Goal: Download file/media

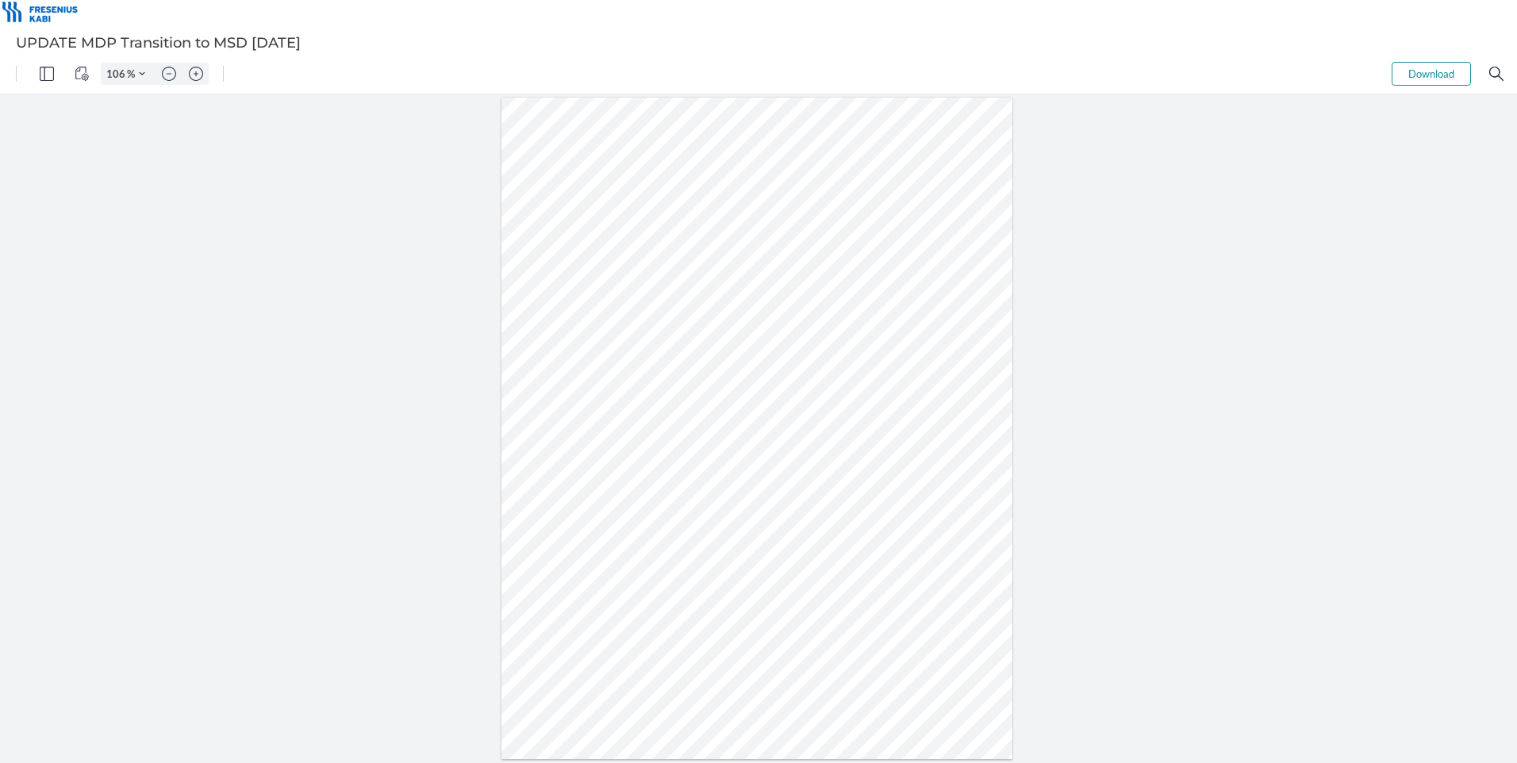
click at [1419, 64] on button "Download" at bounding box center [1430, 74] width 79 height 24
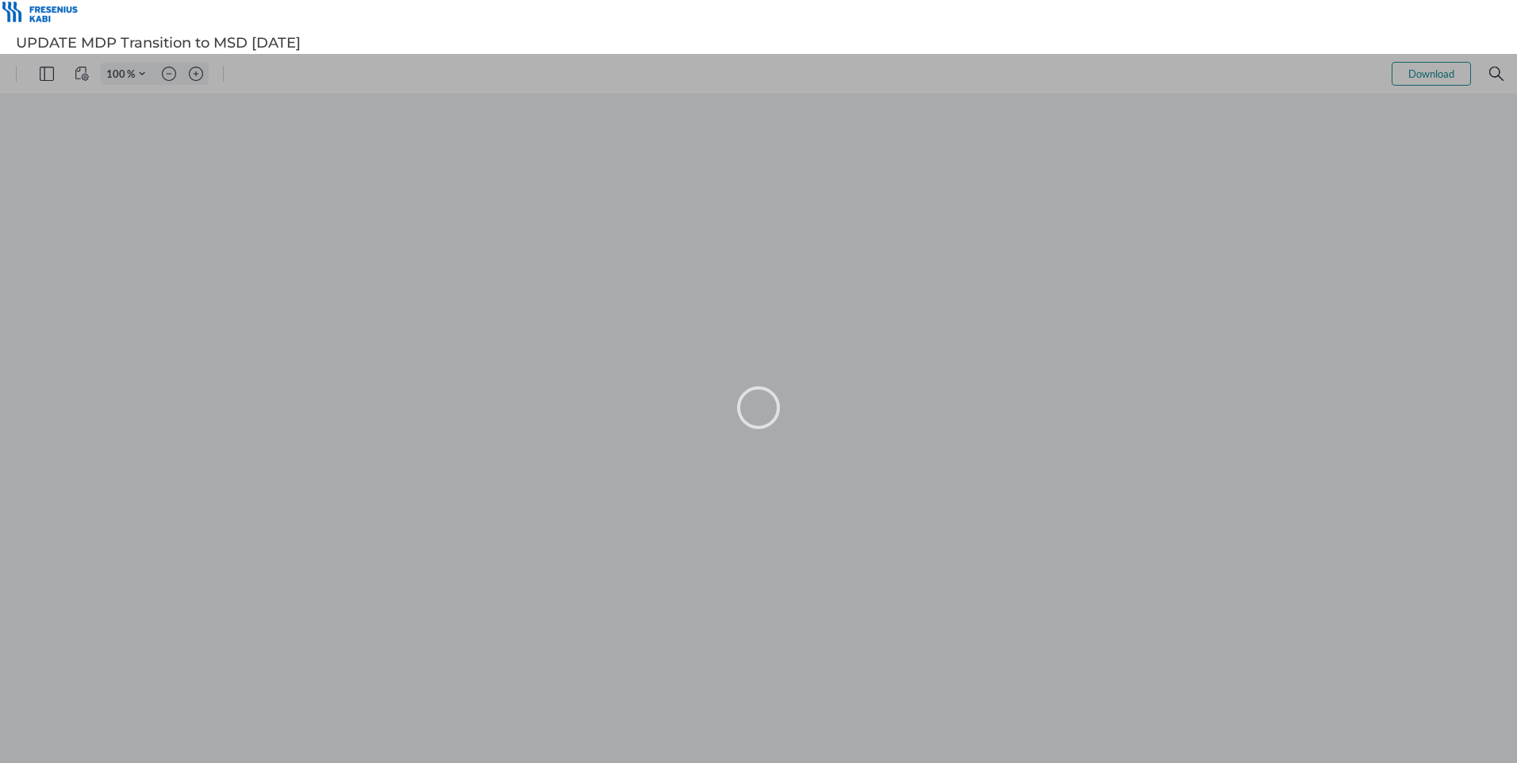
type input "106"
type input "96"
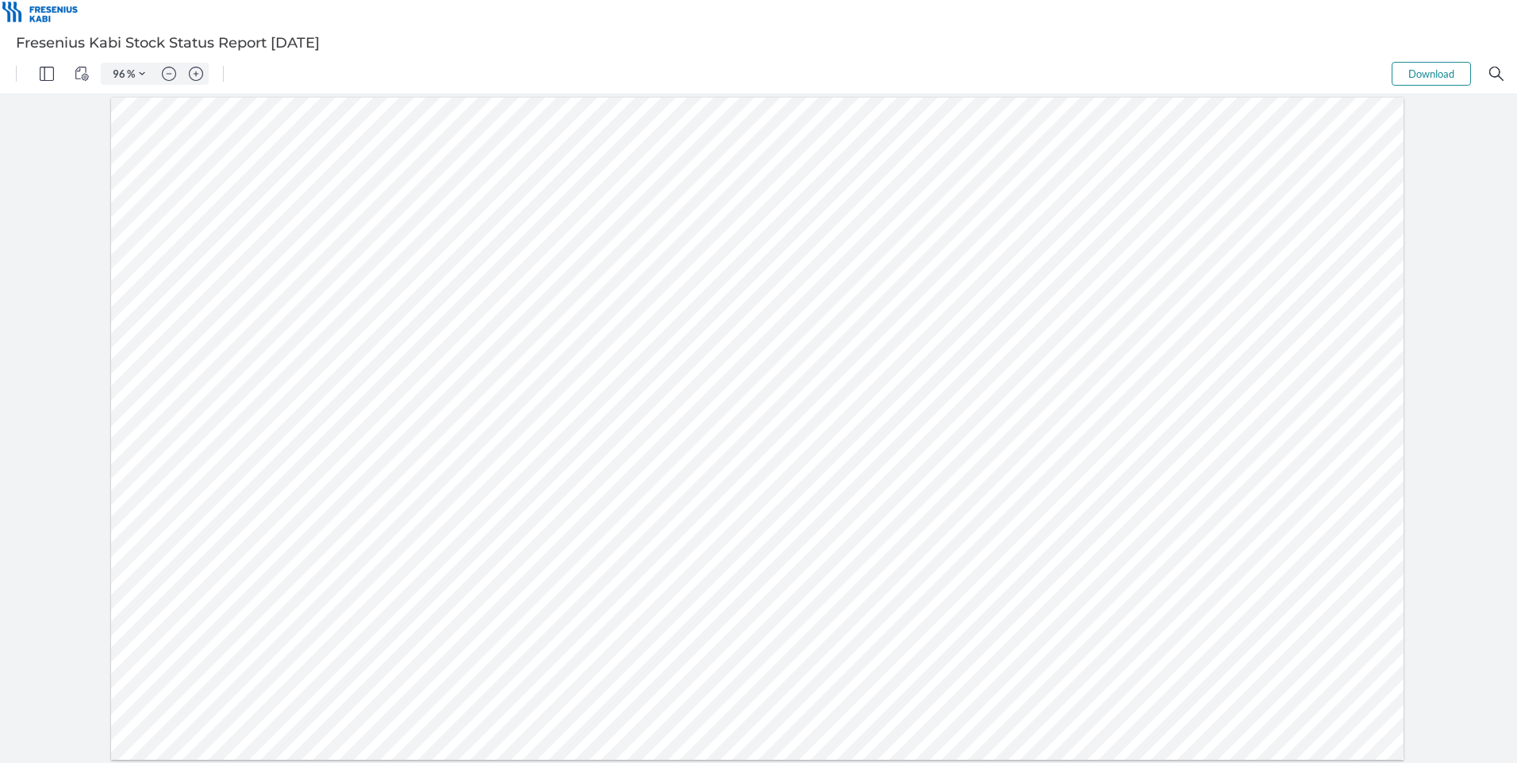
click at [1432, 74] on button "Download" at bounding box center [1430, 74] width 79 height 24
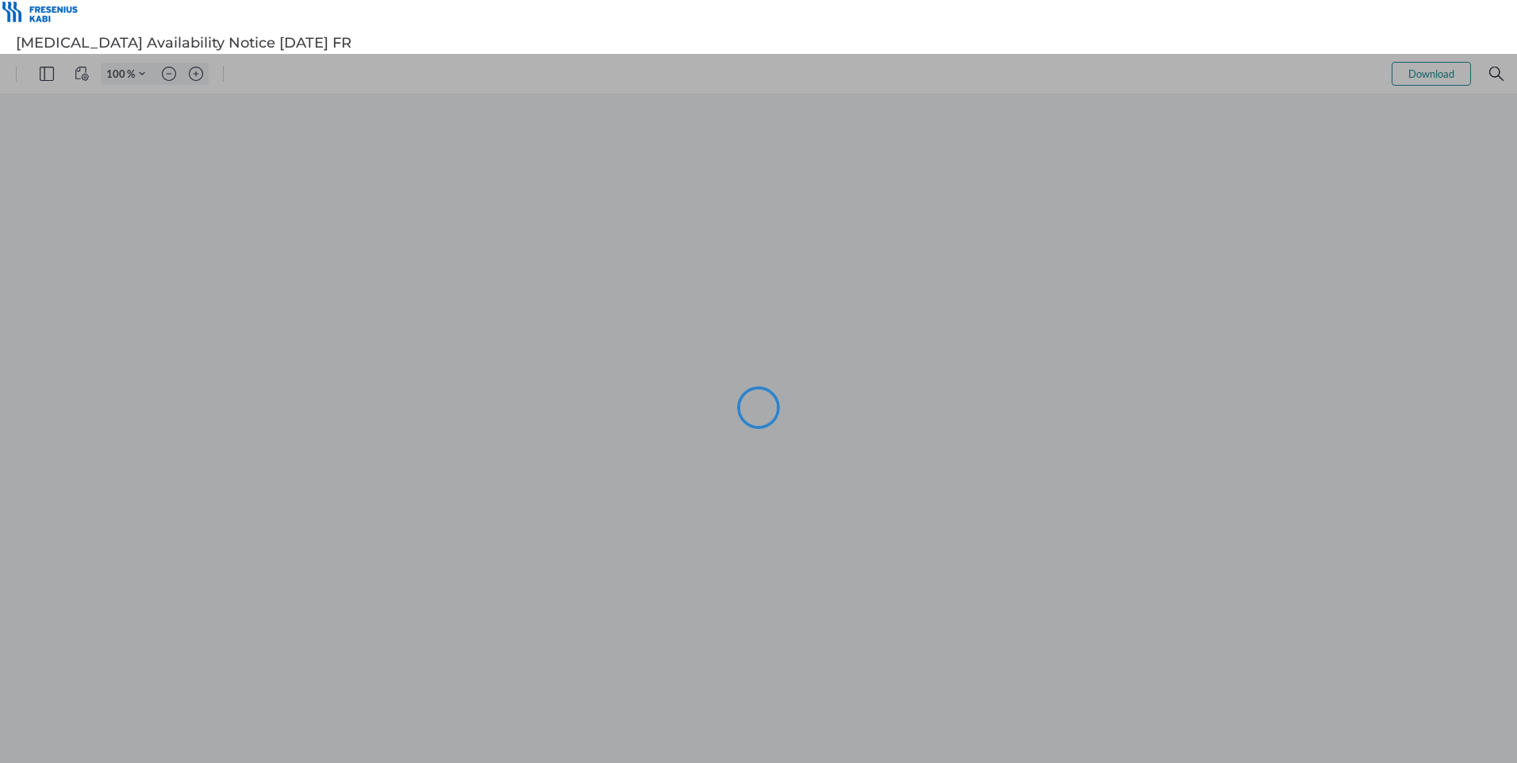
type input "106"
